Goal: Information Seeking & Learning: Understand process/instructions

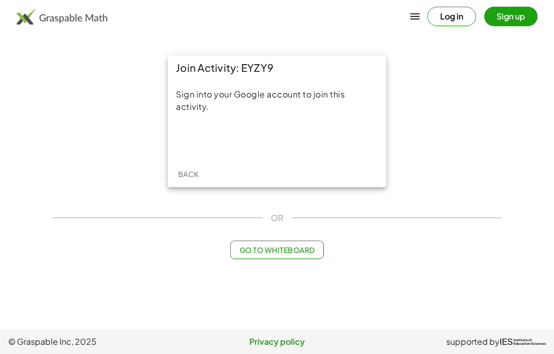
click at [280, 142] on div "Sign in with Google. Opens in new tab" at bounding box center [277, 139] width 94 height 23
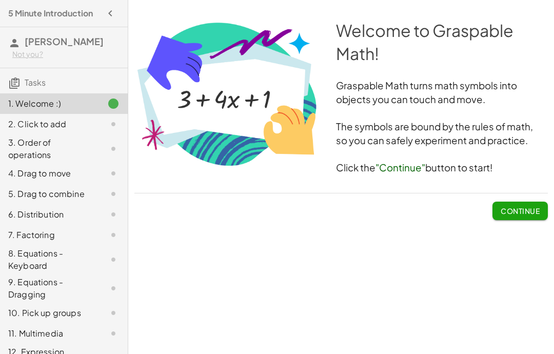
click at [519, 215] on span "Continue" at bounding box center [520, 210] width 39 height 9
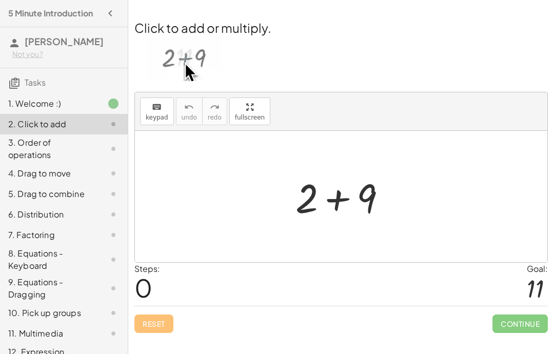
click at [456, 285] on div "Steps: 0 Goal: 11" at bounding box center [341, 284] width 414 height 43
click at [528, 291] on div at bounding box center [535, 288] width 17 height 27
click at [535, 288] on div at bounding box center [535, 288] width 17 height 27
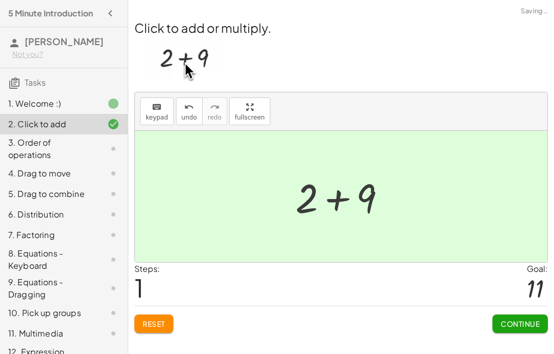
click at [372, 186] on div at bounding box center [345, 196] width 56 height 51
click at [522, 324] on span "Continue" at bounding box center [520, 323] width 39 height 9
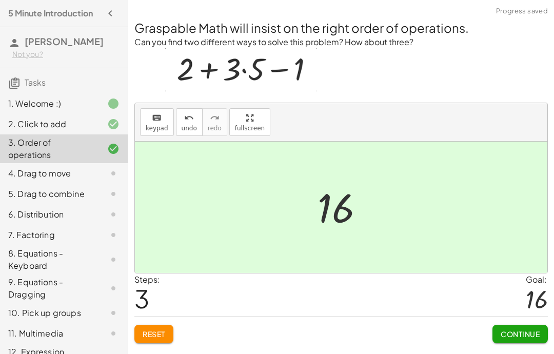
click at [526, 340] on button "Continue" at bounding box center [520, 334] width 55 height 18
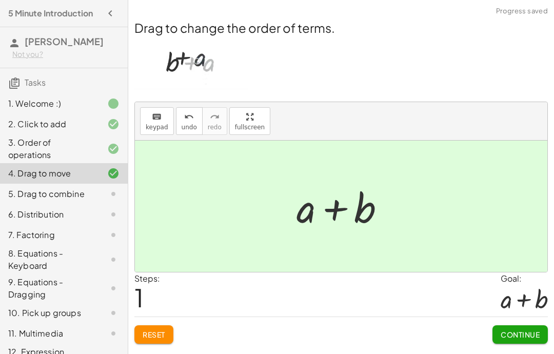
click at [509, 343] on button "Continue" at bounding box center [520, 334] width 55 height 18
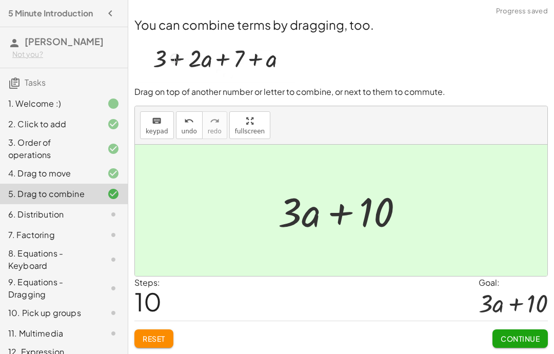
click at [534, 343] on span "Continue" at bounding box center [520, 338] width 39 height 9
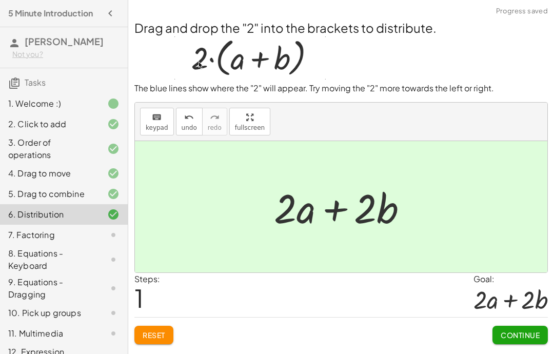
click at [517, 335] on span "Continue" at bounding box center [520, 335] width 39 height 9
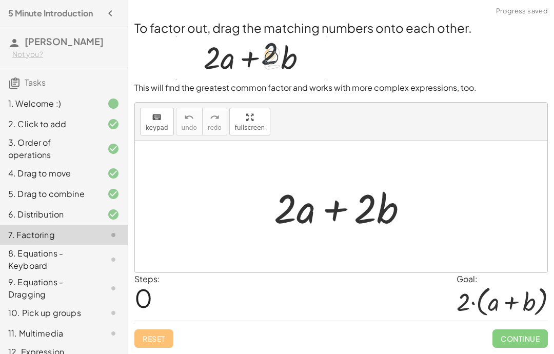
click at [513, 343] on span "Continue" at bounding box center [520, 339] width 55 height 18
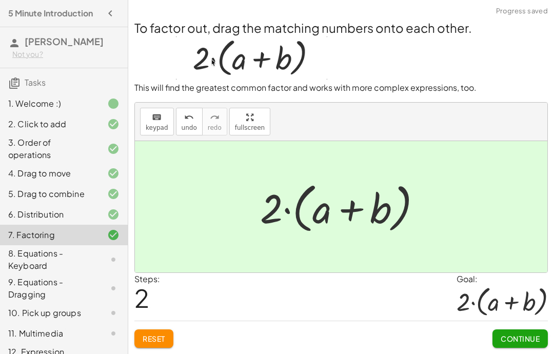
click at [531, 345] on button "Continue" at bounding box center [520, 339] width 55 height 18
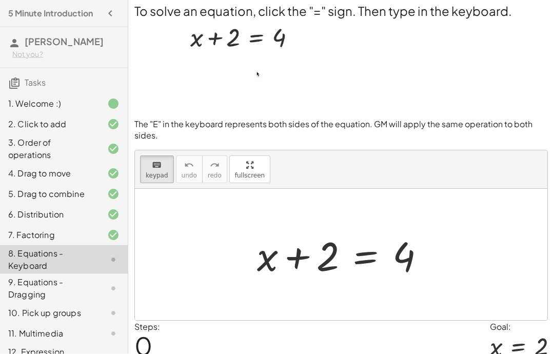
scroll to position [4, 0]
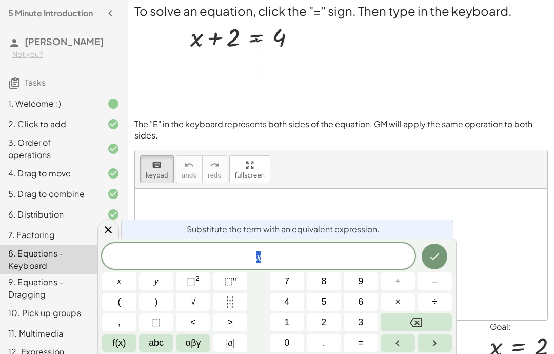
click at [168, 348] on button "abc" at bounding box center [156, 343] width 34 height 18
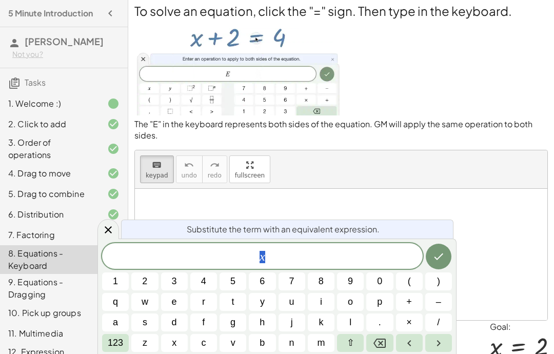
click at [177, 302] on button "e" at bounding box center [174, 302] width 27 height 18
click at [370, 351] on button "Backspace" at bounding box center [379, 343] width 27 height 18
click at [111, 336] on span "123" at bounding box center [115, 343] width 15 height 14
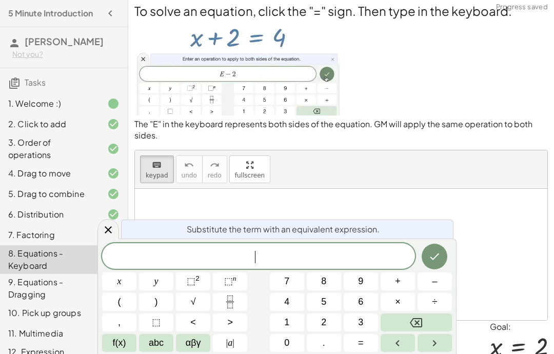
click at [201, 351] on button "αβγ" at bounding box center [193, 343] width 34 height 18
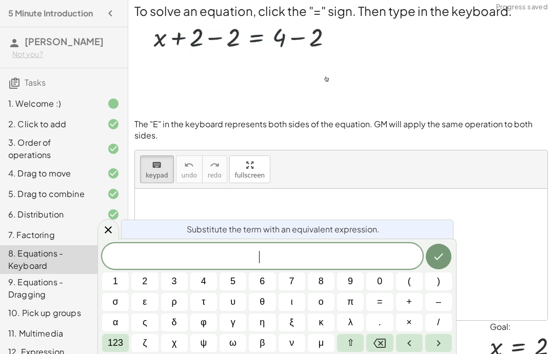
click at [376, 346] on icon "Backspace" at bounding box center [380, 343] width 12 height 12
click at [120, 340] on span "123" at bounding box center [115, 343] width 15 height 14
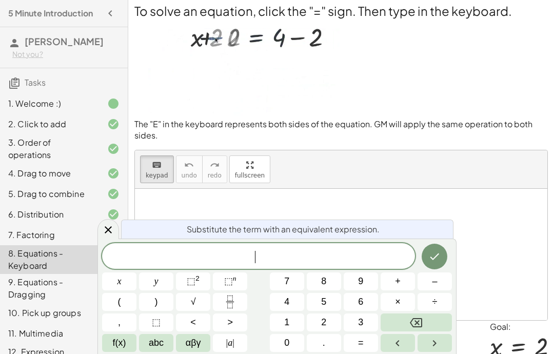
click at [118, 349] on span "f(x)" at bounding box center [119, 343] width 13 height 14
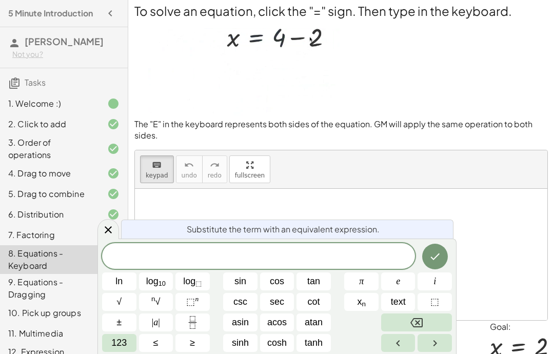
click at [116, 351] on button "123" at bounding box center [119, 343] width 34 height 18
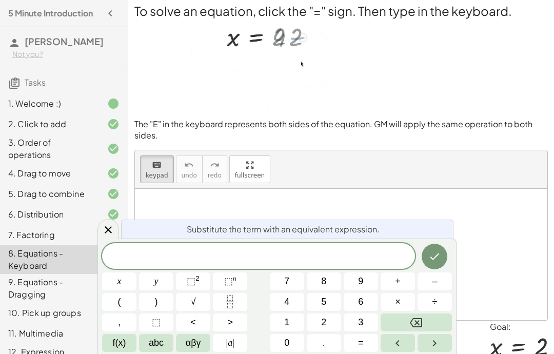
click at [119, 350] on button "f(x)" at bounding box center [119, 343] width 34 height 18
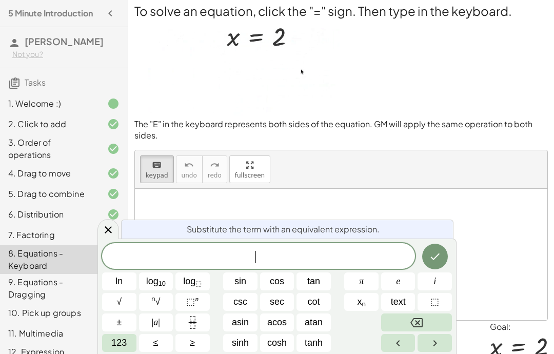
click at [119, 351] on button "123" at bounding box center [119, 343] width 34 height 18
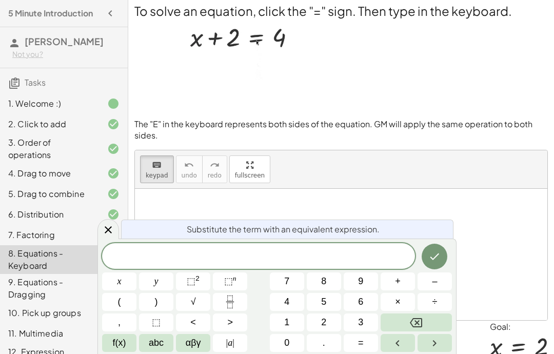
click at [160, 351] on button "abc" at bounding box center [156, 343] width 34 height 18
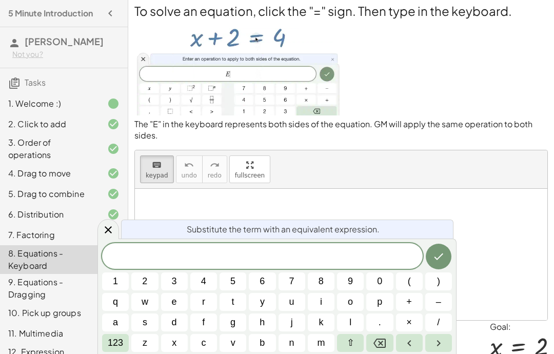
click at [175, 304] on span "e" at bounding box center [174, 302] width 5 height 14
click at [120, 351] on button "123" at bounding box center [115, 343] width 27 height 18
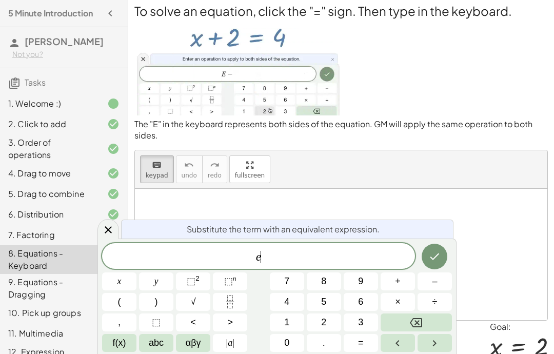
click at [429, 278] on button "–" at bounding box center [435, 282] width 34 height 18
click at [427, 259] on button "Done" at bounding box center [435, 257] width 26 height 26
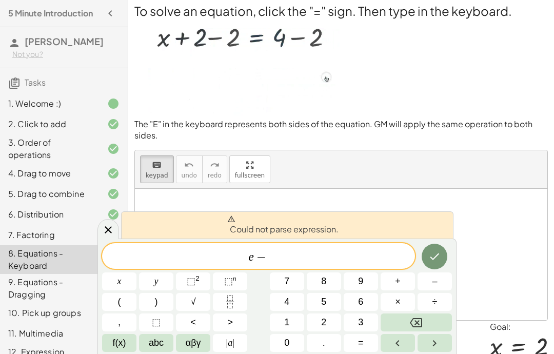
click at [325, 320] on span "2" at bounding box center [323, 323] width 5 height 14
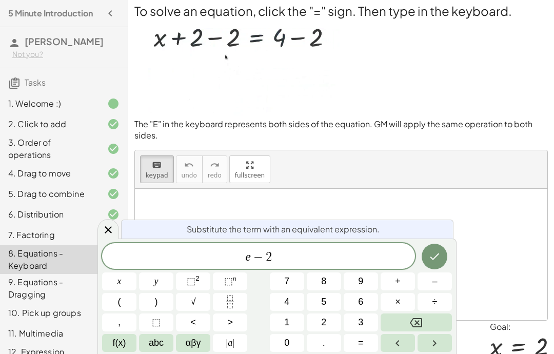
click at [440, 261] on icon "Done" at bounding box center [435, 256] width 12 height 12
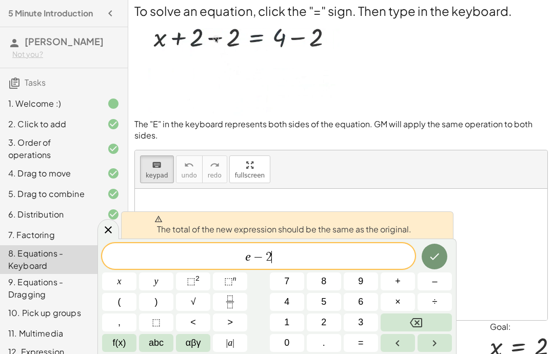
click at [426, 320] on button "Backspace" at bounding box center [416, 323] width 71 height 18
click at [425, 319] on button "Backspace" at bounding box center [416, 323] width 71 height 18
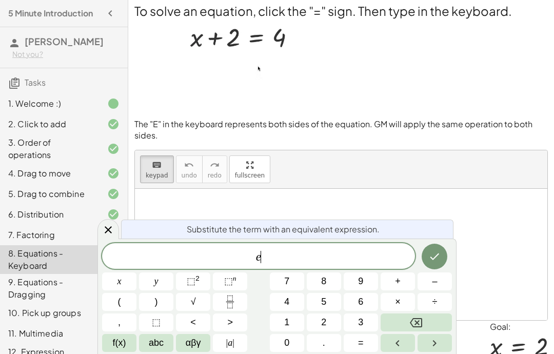
click at [424, 323] on button "Backspace" at bounding box center [416, 323] width 71 height 18
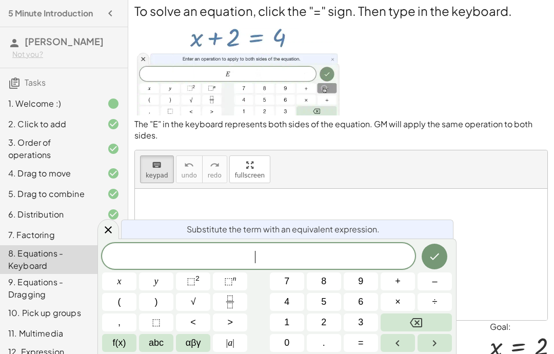
click at [424, 323] on button "Backspace" at bounding box center [416, 323] width 71 height 18
click at [436, 268] on button "Done" at bounding box center [435, 257] width 26 height 26
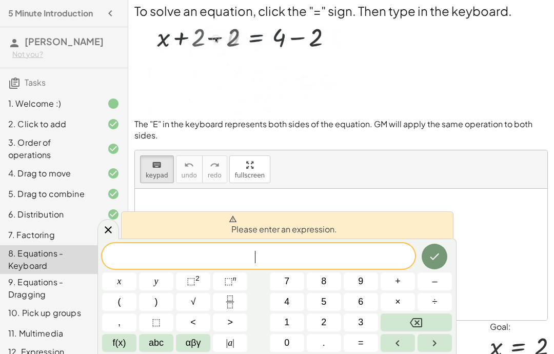
click at [113, 219] on icon at bounding box center [113, 214] width 12 height 12
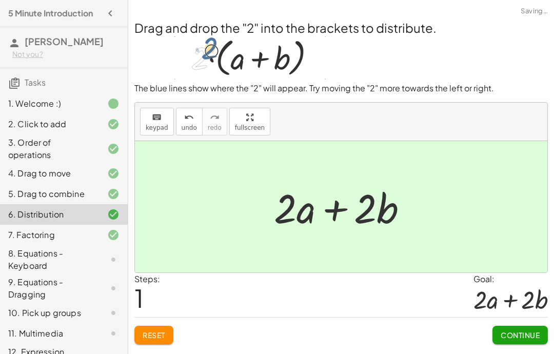
click at [119, 229] on icon at bounding box center [113, 235] width 12 height 12
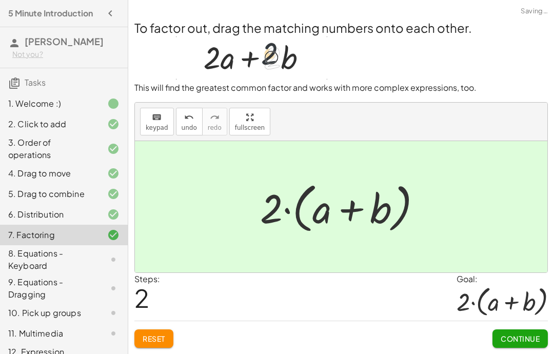
click at [533, 337] on span "Continue" at bounding box center [520, 338] width 39 height 9
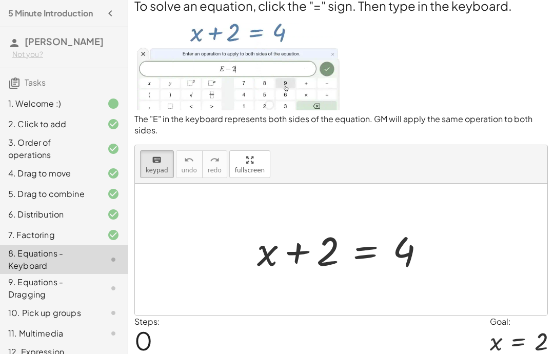
scroll to position [12, 0]
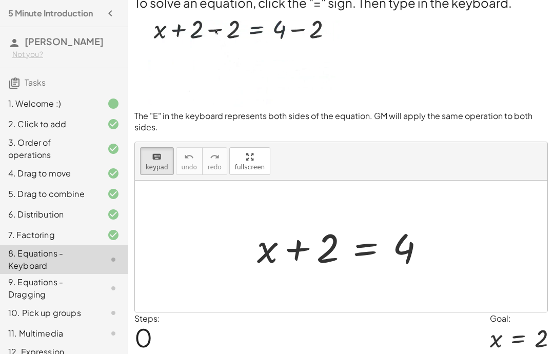
click at [268, 257] on div at bounding box center [345, 246] width 186 height 53
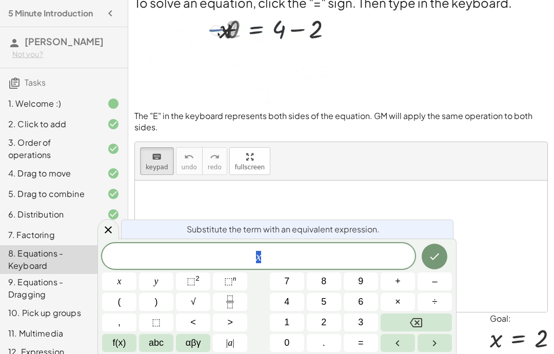
click at [425, 318] on button "Backspace" at bounding box center [416, 323] width 71 height 18
click at [434, 255] on icon "Done" at bounding box center [435, 256] width 12 height 12
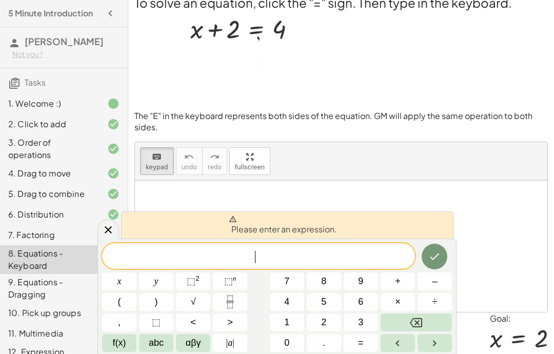
click at [276, 250] on span "​" at bounding box center [258, 257] width 313 height 14
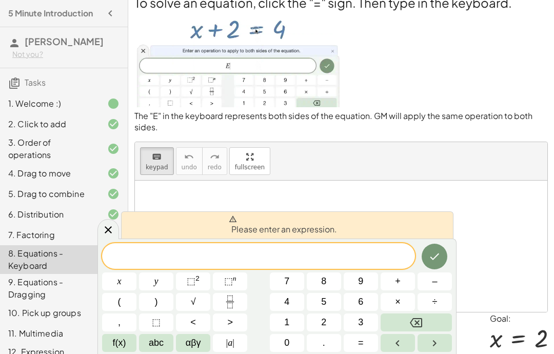
click at [158, 351] on button "abc" at bounding box center [156, 343] width 34 height 18
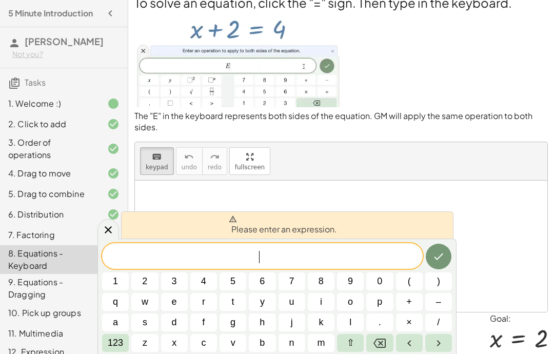
click at [113, 351] on button "123" at bounding box center [115, 343] width 27 height 18
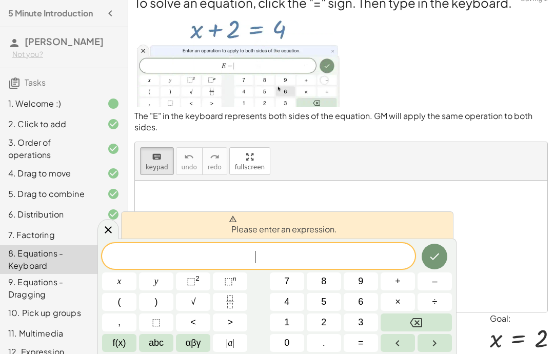
click at [121, 345] on span "f(x)" at bounding box center [119, 343] width 13 height 14
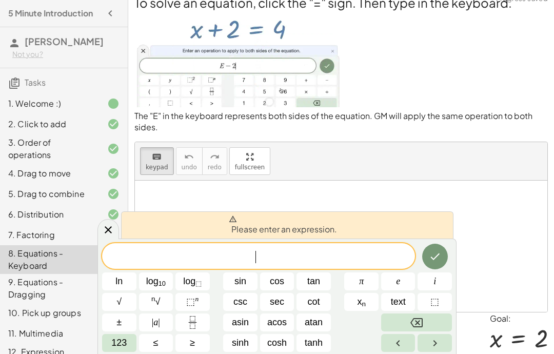
click at [404, 274] on button "e" at bounding box center [398, 282] width 34 height 18
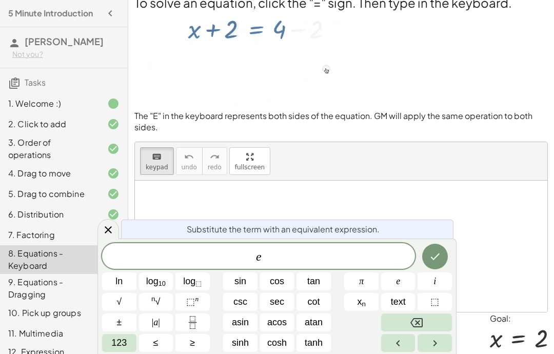
click at [116, 351] on button "123" at bounding box center [119, 343] width 34 height 18
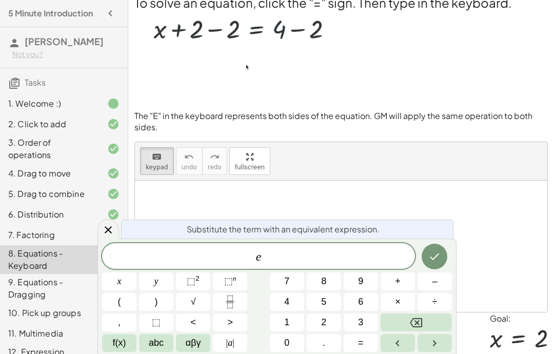
click at [439, 278] on button "–" at bounding box center [435, 282] width 34 height 18
click at [326, 323] on span "2" at bounding box center [323, 323] width 5 height 14
click at [435, 253] on icon "Done" at bounding box center [435, 256] width 12 height 12
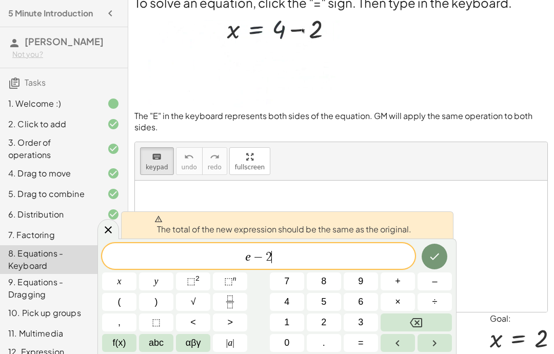
click at [398, 324] on button "Backspace" at bounding box center [416, 323] width 71 height 18
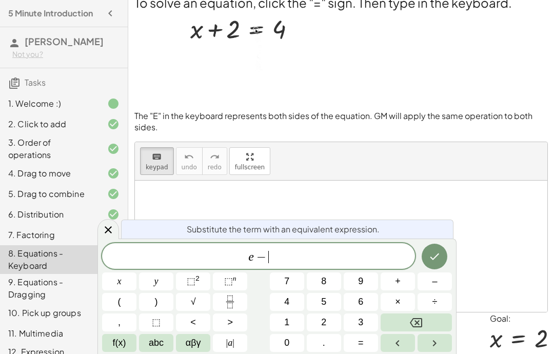
click at [398, 324] on button "Backspace" at bounding box center [416, 323] width 71 height 18
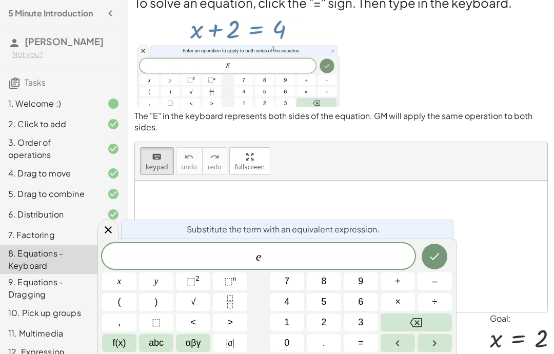
scroll to position [0, 0]
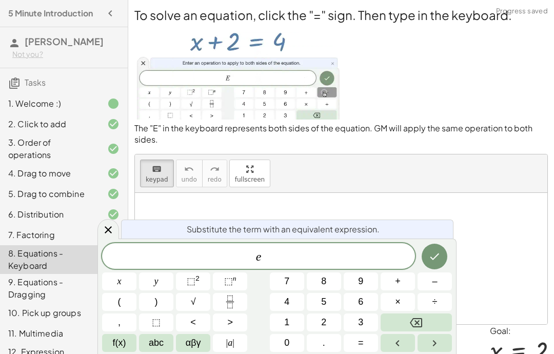
click at [236, 349] on button "| a |" at bounding box center [230, 343] width 34 height 18
click at [413, 320] on icon "Backspace" at bounding box center [416, 322] width 12 height 9
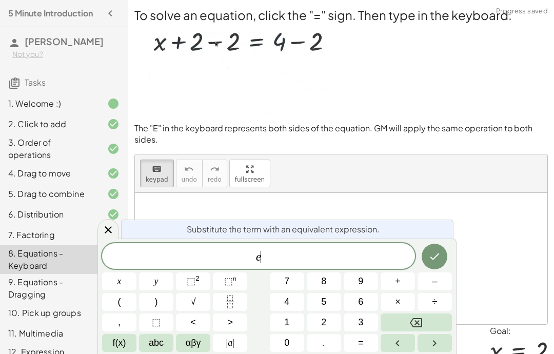
click at [413, 320] on icon "Backspace" at bounding box center [416, 322] width 12 height 9
click at [160, 344] on span "abc" at bounding box center [156, 343] width 15 height 14
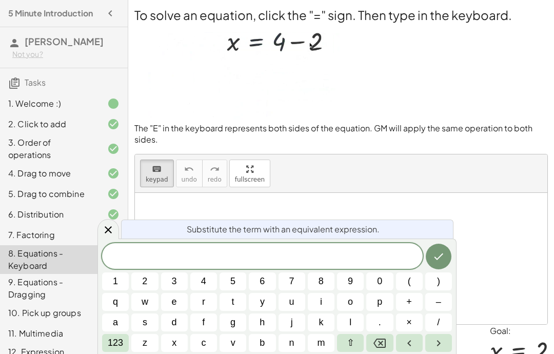
click at [177, 308] on span "e" at bounding box center [174, 302] width 5 height 14
click at [438, 345] on icon "Right arrow" at bounding box center [439, 343] width 4 height 6
click at [383, 324] on button "." at bounding box center [379, 323] width 27 height 18
click at [433, 351] on button "Right arrow" at bounding box center [438, 343] width 27 height 18
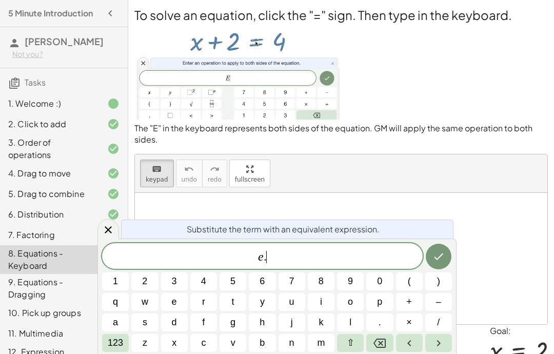
click at [436, 351] on button "Right arrow" at bounding box center [438, 343] width 27 height 18
click at [436, 304] on button "–" at bounding box center [438, 302] width 27 height 18
click at [441, 351] on button "Right arrow" at bounding box center [438, 343] width 27 height 18
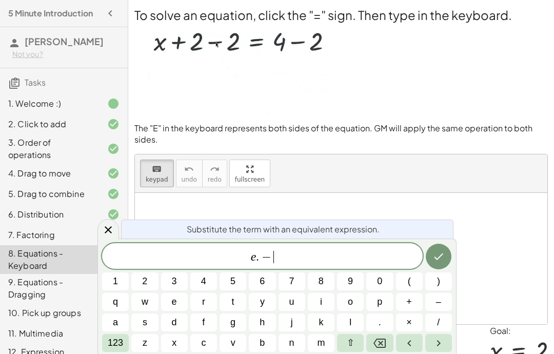
click at [441, 351] on button "Right arrow" at bounding box center [438, 343] width 27 height 18
click at [437, 350] on button "Right arrow" at bounding box center [438, 343] width 27 height 18
click at [436, 349] on icon "Right arrow" at bounding box center [439, 343] width 12 height 12
click at [437, 346] on icon "Right arrow" at bounding box center [439, 343] width 12 height 12
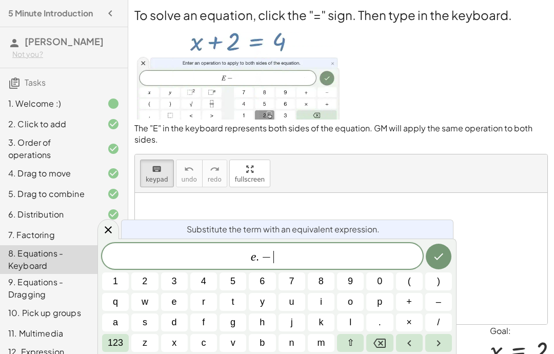
click at [437, 345] on icon "Right arrow" at bounding box center [439, 343] width 4 height 6
click at [438, 348] on icon "Right arrow" at bounding box center [439, 343] width 12 height 12
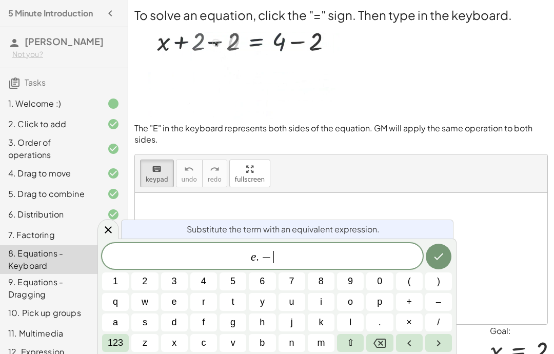
click at [437, 348] on icon "Right arrow" at bounding box center [439, 343] width 12 height 12
click at [320, 283] on span "8" at bounding box center [321, 282] width 5 height 14
click at [333, 304] on button "i" at bounding box center [321, 302] width 27 height 18
click at [325, 305] on button "i" at bounding box center [321, 302] width 27 height 18
click at [382, 347] on icon "Backspace" at bounding box center [380, 343] width 12 height 9
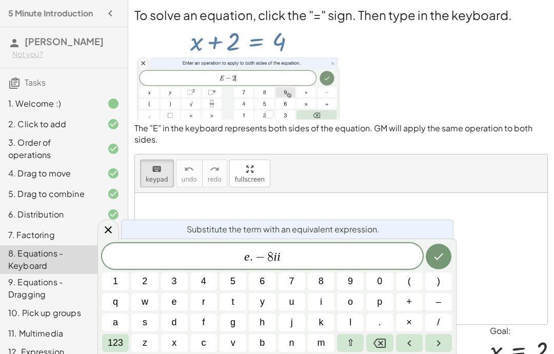
click at [381, 347] on icon "Backspace" at bounding box center [380, 343] width 12 height 9
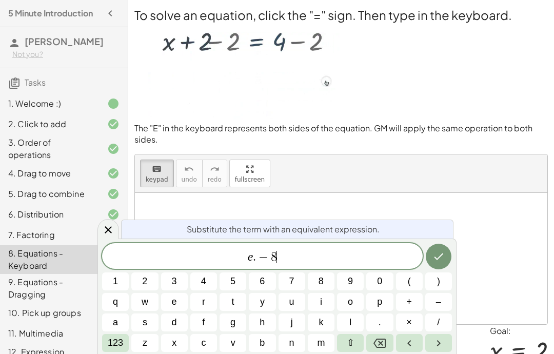
click at [374, 351] on button "Backspace" at bounding box center [379, 343] width 27 height 18
click at [372, 350] on button "Backspace" at bounding box center [379, 343] width 27 height 18
click at [407, 304] on span "+" at bounding box center [410, 302] width 6 height 14
click at [375, 347] on icon "Backspace" at bounding box center [380, 343] width 12 height 12
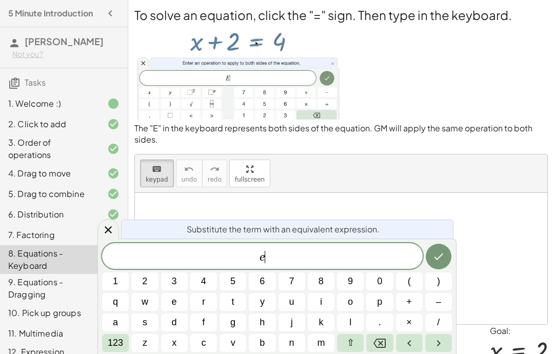
click at [435, 306] on button "–" at bounding box center [438, 302] width 27 height 18
click at [374, 351] on button "Backspace" at bounding box center [379, 343] width 27 height 18
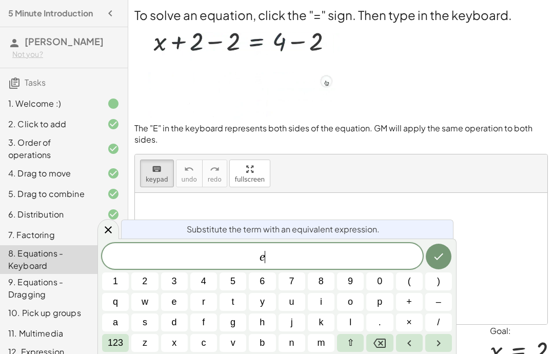
click at [373, 351] on button "Backspace" at bounding box center [379, 343] width 27 height 18
click at [513, 77] on p at bounding box center [341, 73] width 414 height 99
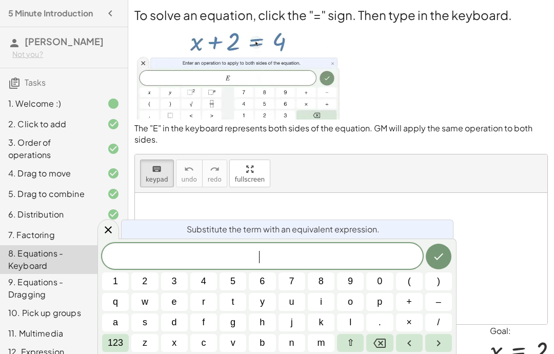
click at [487, 145] on div "To solve an equation, click the "=" sign. Then type in the keyboard. The "E" in…" at bounding box center [341, 200] width 426 height 401
click at [107, 235] on icon at bounding box center [108, 230] width 12 height 12
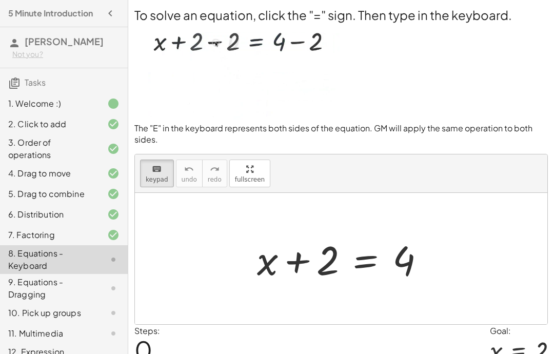
click at [320, 258] on div at bounding box center [345, 259] width 186 height 53
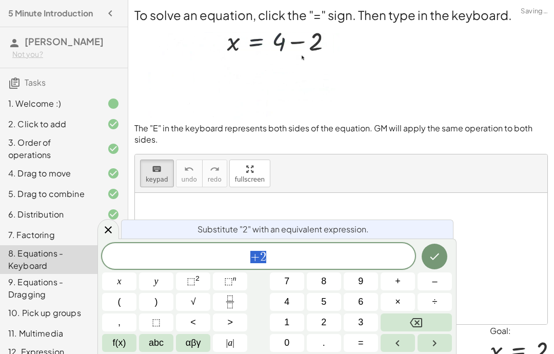
click at [163, 348] on span "abc" at bounding box center [156, 343] width 15 height 14
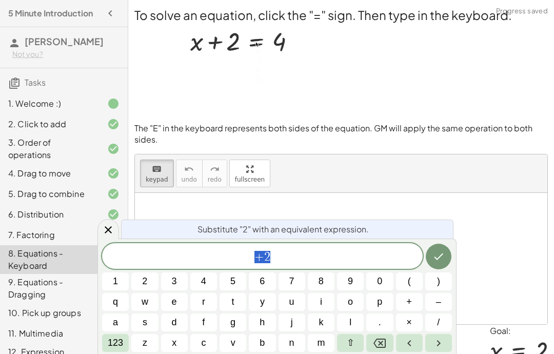
click at [118, 238] on div at bounding box center [109, 229] width 22 height 20
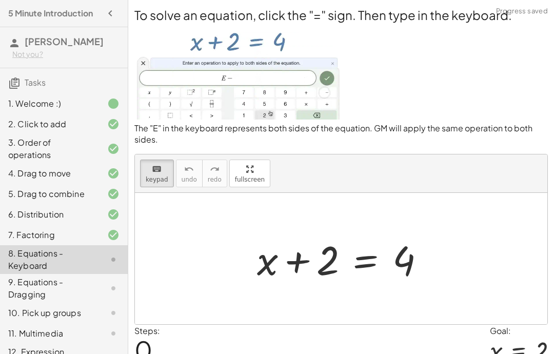
click at [407, 257] on div at bounding box center [345, 259] width 186 height 53
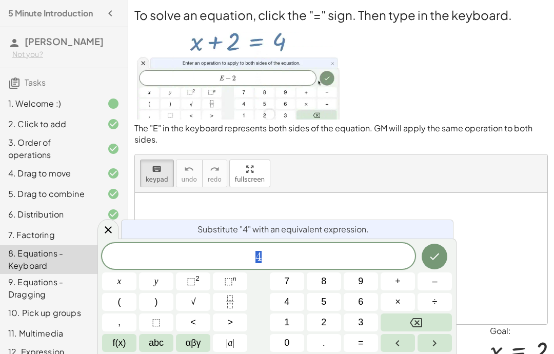
click at [169, 351] on button "abc" at bounding box center [156, 343] width 34 height 18
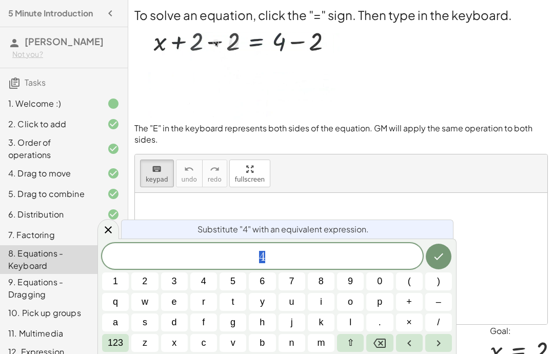
click at [114, 230] on div at bounding box center [109, 229] width 22 height 20
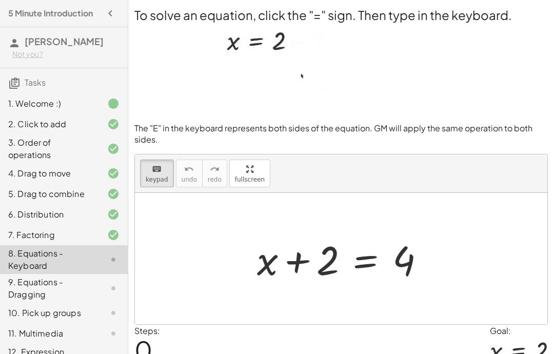
click at [360, 264] on div at bounding box center [345, 259] width 186 height 53
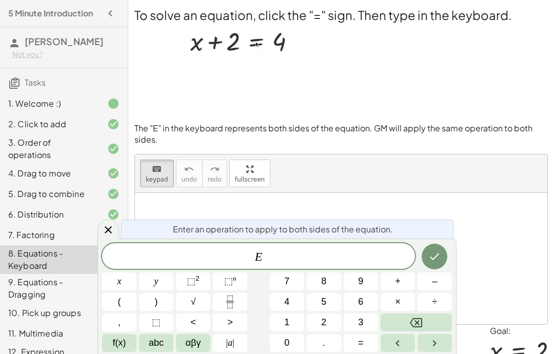
click at [165, 350] on button "abc" at bounding box center [156, 343] width 34 height 18
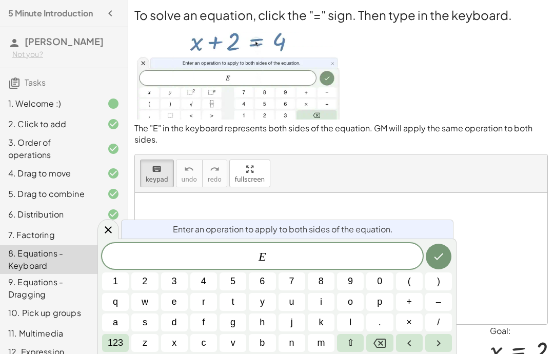
click at [177, 307] on button "e" at bounding box center [174, 302] width 27 height 18
click at [379, 351] on button "Backspace" at bounding box center [379, 343] width 27 height 18
click at [437, 307] on span "–" at bounding box center [438, 302] width 5 height 14
click at [153, 285] on button "2" at bounding box center [144, 282] width 27 height 18
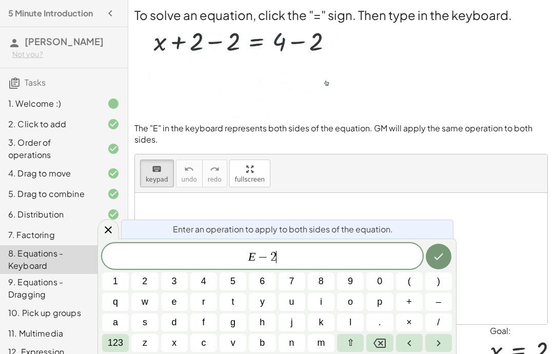
click at [439, 257] on icon "Done" at bounding box center [439, 256] width 12 height 12
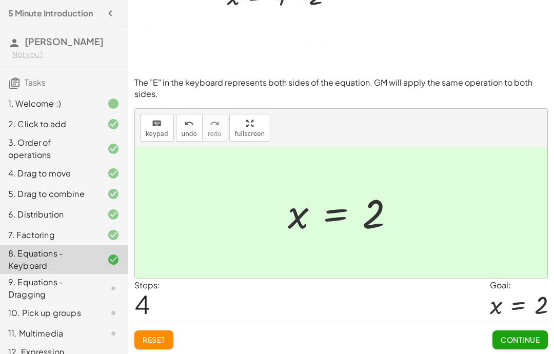
click at [517, 347] on button "Continue" at bounding box center [520, 340] width 55 height 18
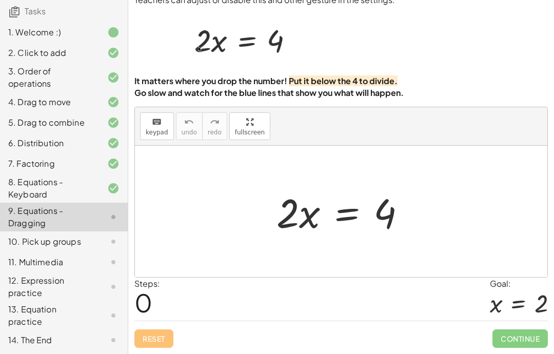
scroll to position [71, 0]
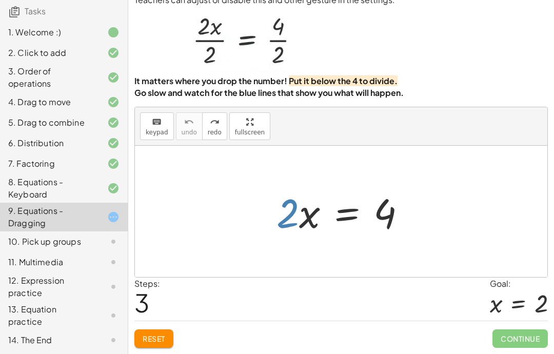
click at [445, 351] on div "You can also drag a term across the equal sign. Teachers can adjust or disable …" at bounding box center [341, 162] width 426 height 383
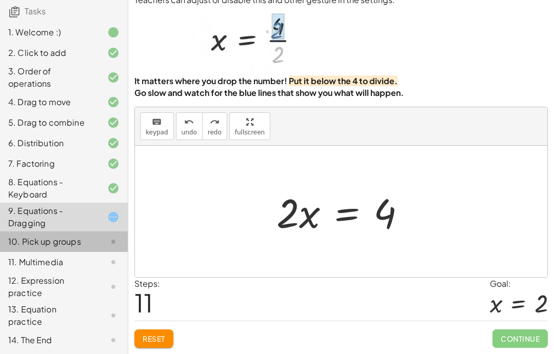
click at [99, 236] on div at bounding box center [105, 242] width 29 height 12
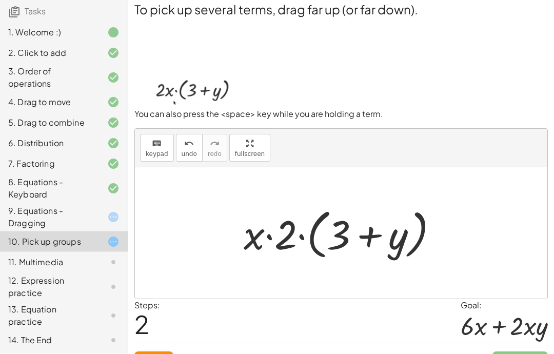
scroll to position [0, 0]
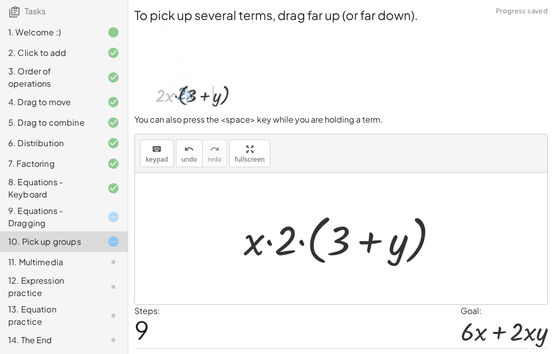
click at [71, 263] on div "11. Multimedia" at bounding box center [49, 262] width 83 height 12
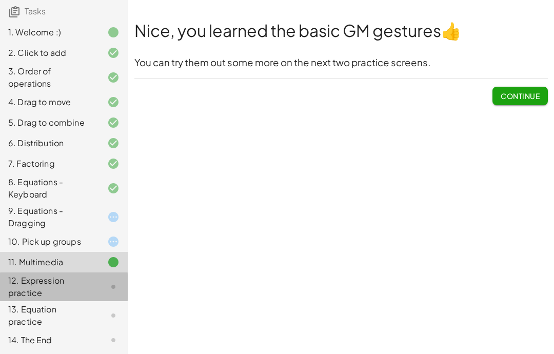
click at [94, 286] on div at bounding box center [105, 287] width 29 height 12
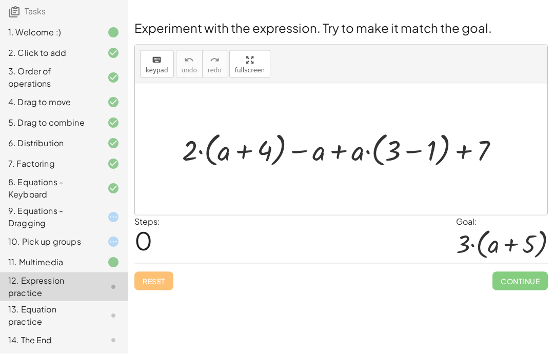
scroll to position [41, 0]
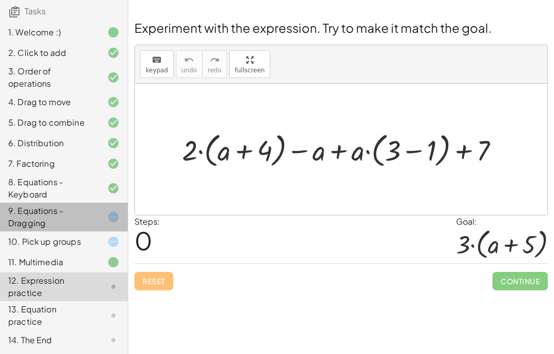
click at [101, 207] on div "9. Equations - Dragging" at bounding box center [64, 217] width 128 height 29
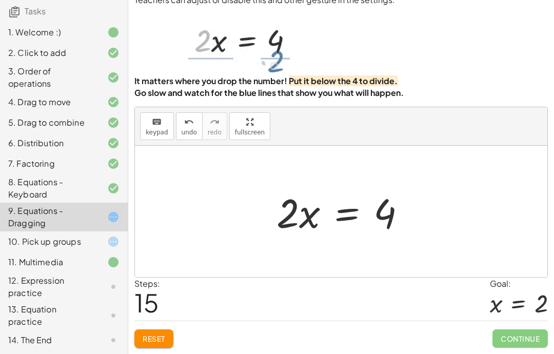
click at [548, 305] on div at bounding box center [519, 303] width 58 height 27
